Goal: Task Accomplishment & Management: Manage account settings

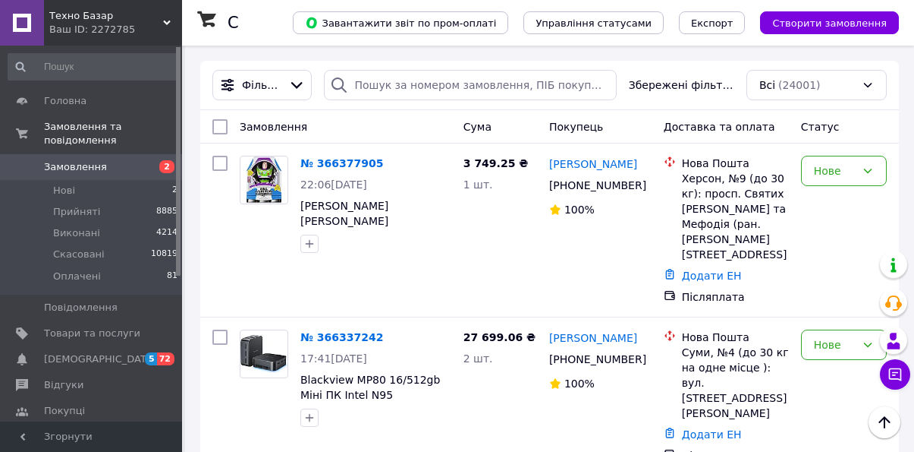
scroll to position [83, 0]
drag, startPoint x: 296, startPoint y: 364, endPoint x: 440, endPoint y: 369, distance: 144.3
click at [436, 367] on div "№ 366337242 17:41[DATE] Blackview MP80 16/512gb Міні ПК Intel N95" at bounding box center [375, 377] width 163 height 109
copy span "Blackview MP80 16/512gb"
click at [625, 380] on div "[PERSON_NAME] [PHONE_NUMBER]%" at bounding box center [600, 396] width 115 height 146
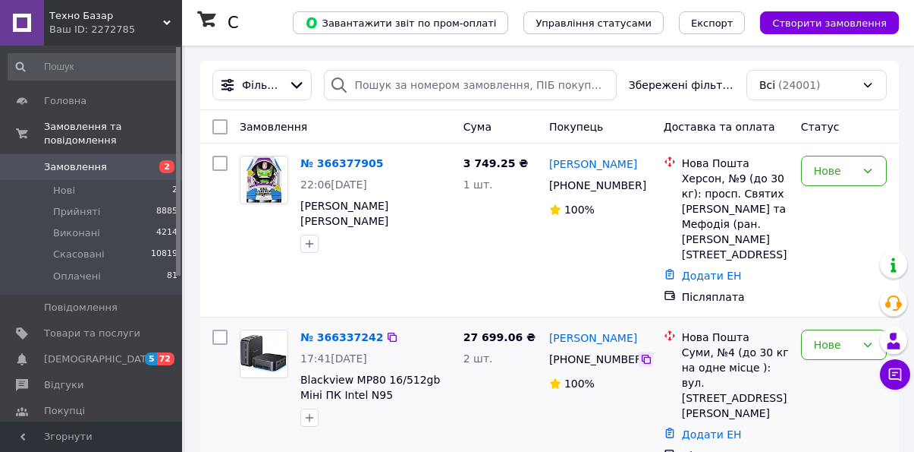
click at [648, 353] on icon at bounding box center [647, 359] width 12 height 12
click at [814, 336] on div "Нове" at bounding box center [835, 344] width 42 height 17
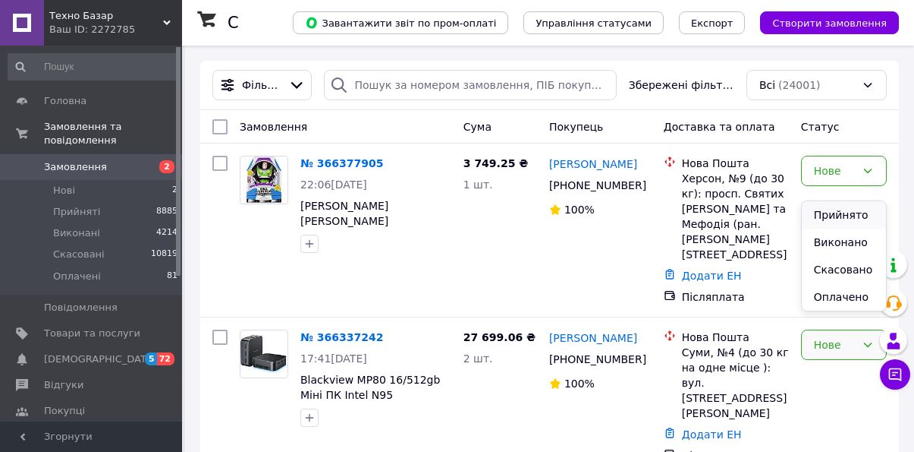
click at [836, 212] on li "Прийнято" at bounding box center [844, 214] width 84 height 27
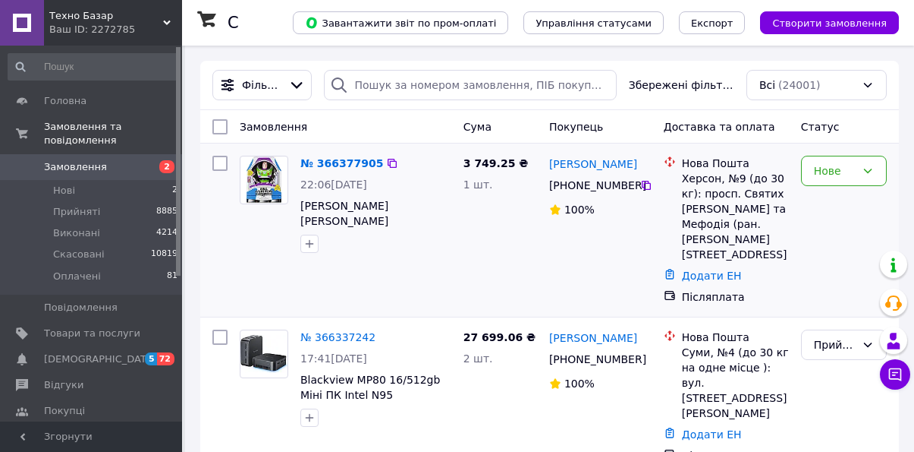
click at [259, 250] on div at bounding box center [264, 204] width 61 height 109
